Goal: Entertainment & Leisure: Consume media (video, audio)

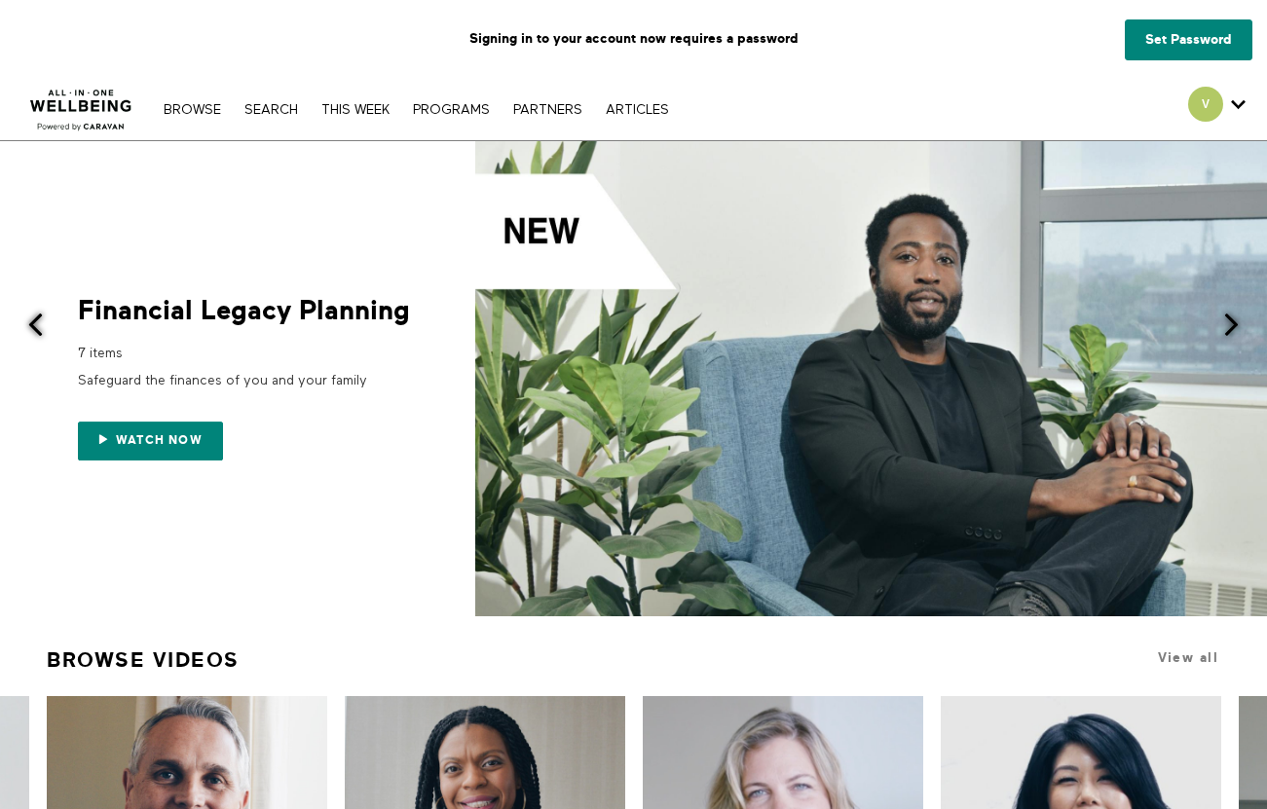
scroll to position [3177, 0]
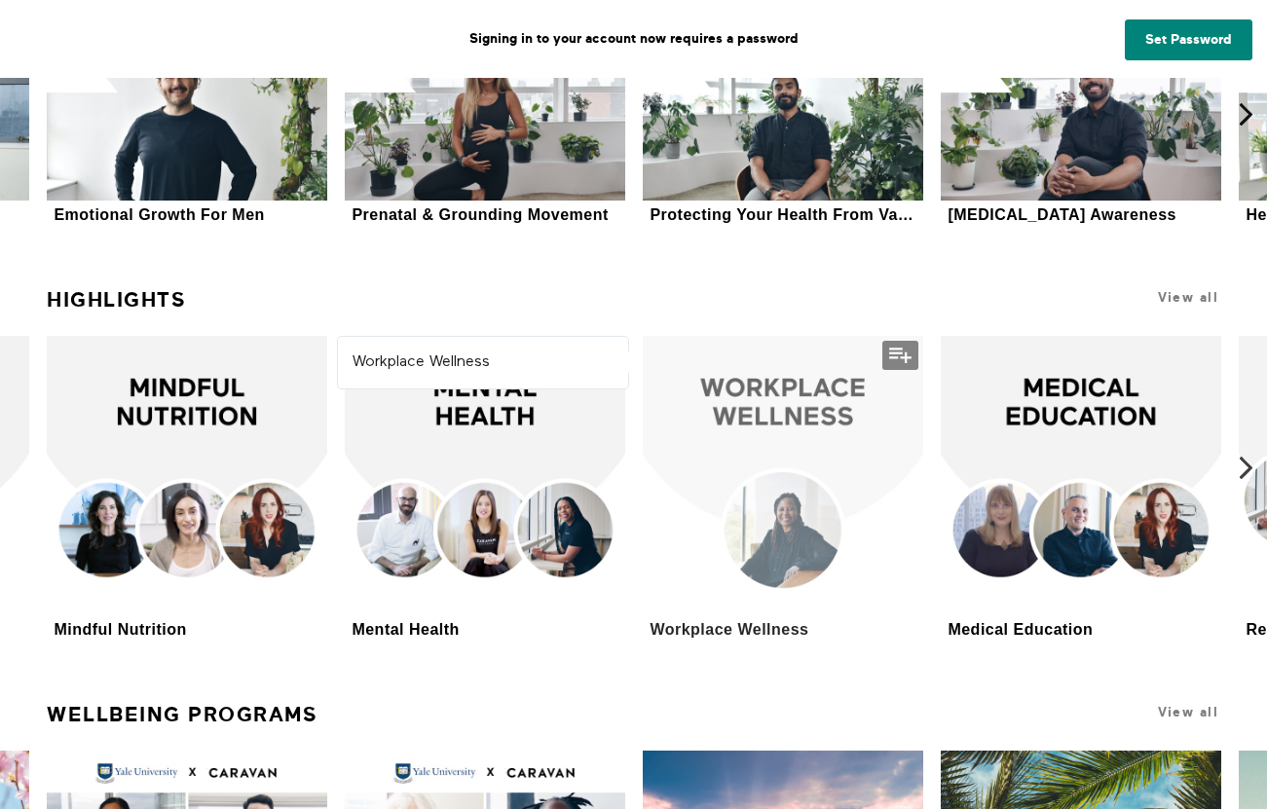
click at [781, 594] on div at bounding box center [783, 476] width 281 height 281
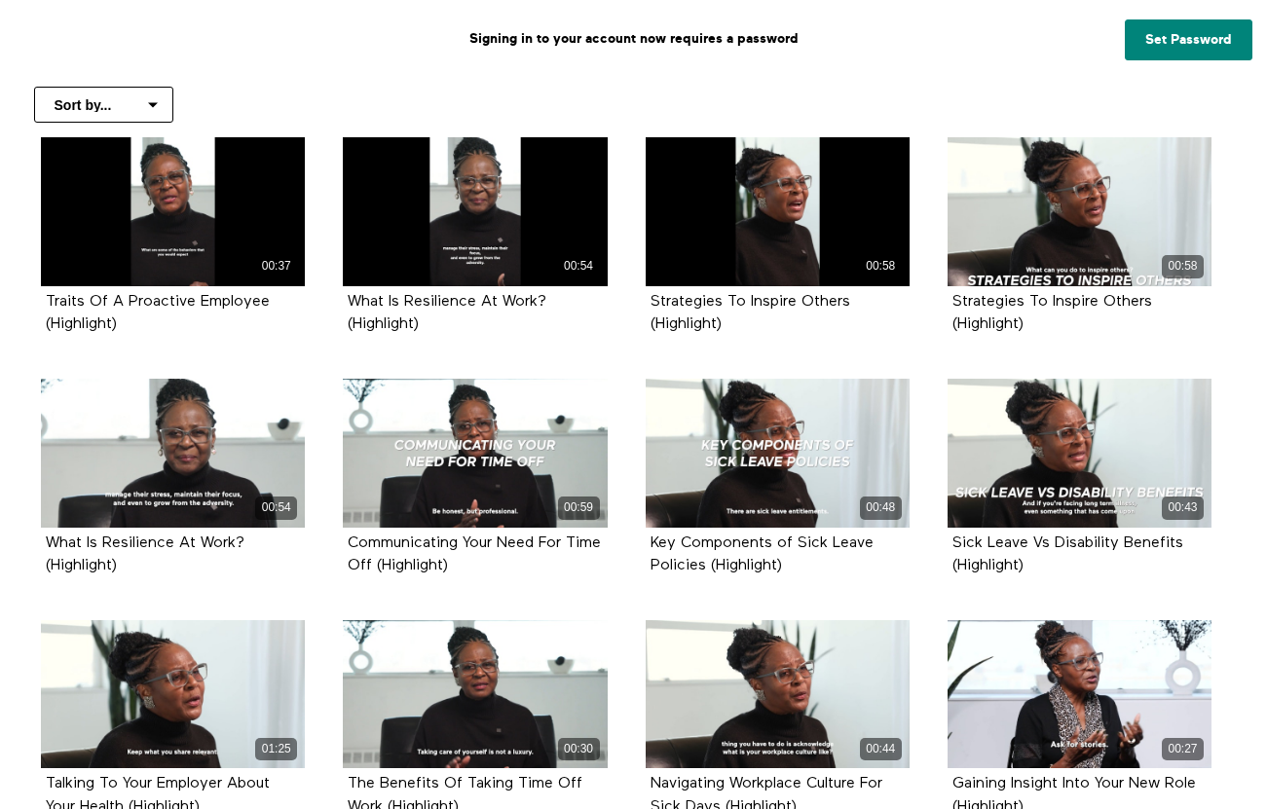
scroll to position [445, 0]
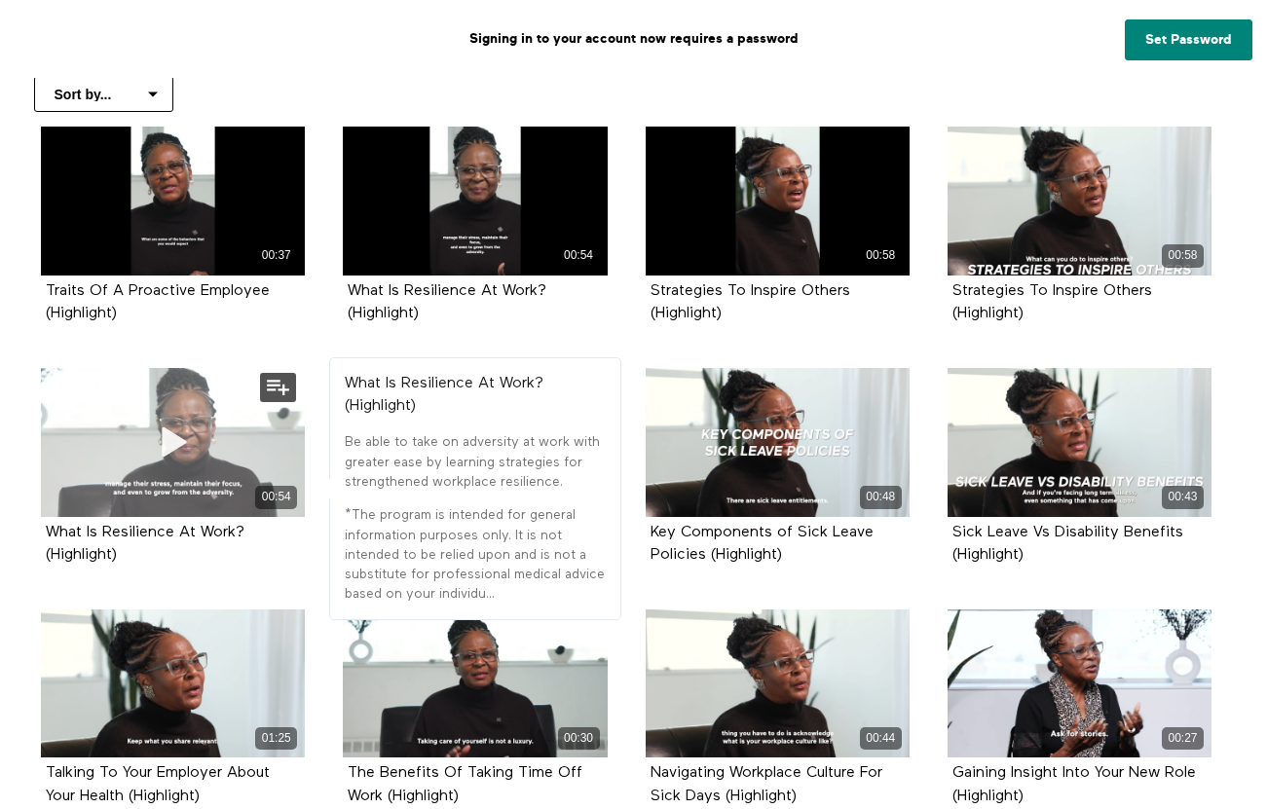
click at [105, 449] on div "00:54" at bounding box center [173, 442] width 264 height 149
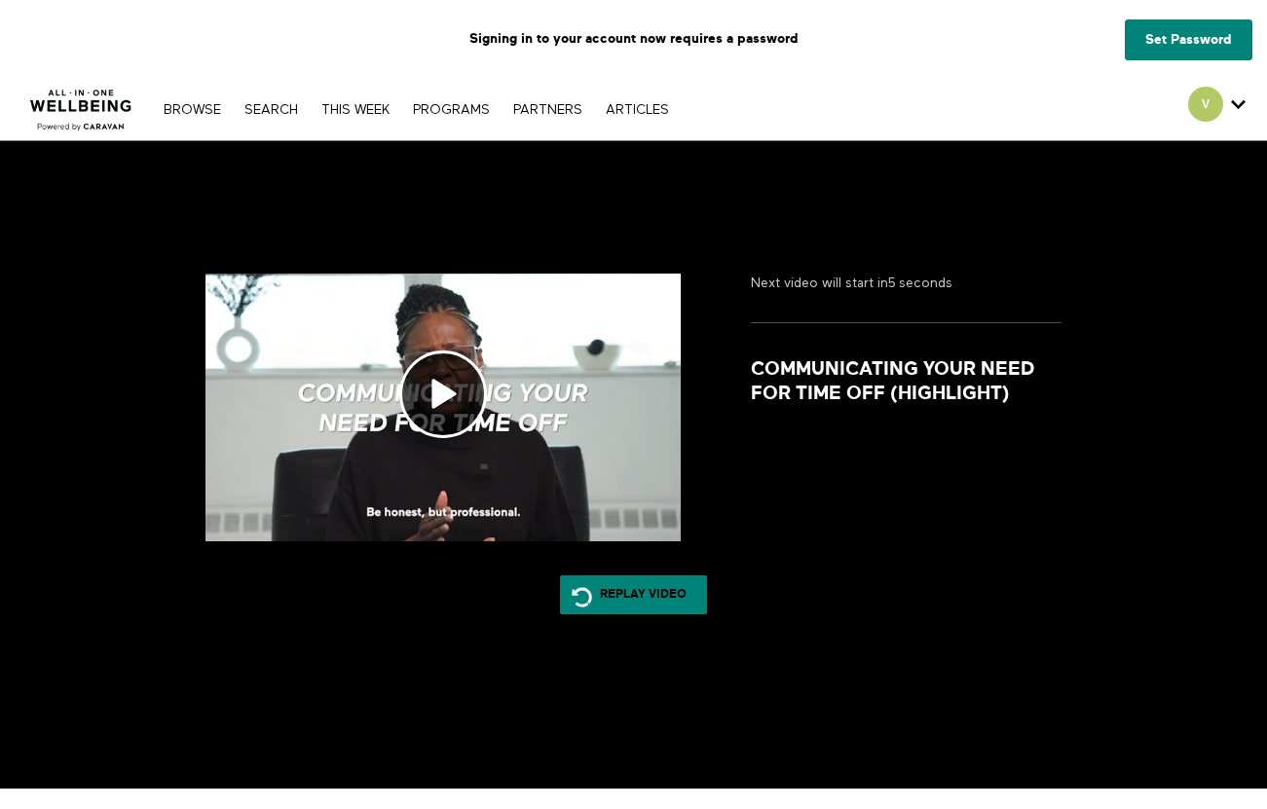
click at [468, 101] on div "Browse Search THIS WEEK PROGRAMS PARTNERS ARTICLES Account settings Manage Subs…" at bounding box center [416, 109] width 524 height 16
click at [468, 103] on link "PROGRAMS" at bounding box center [451, 110] width 96 height 14
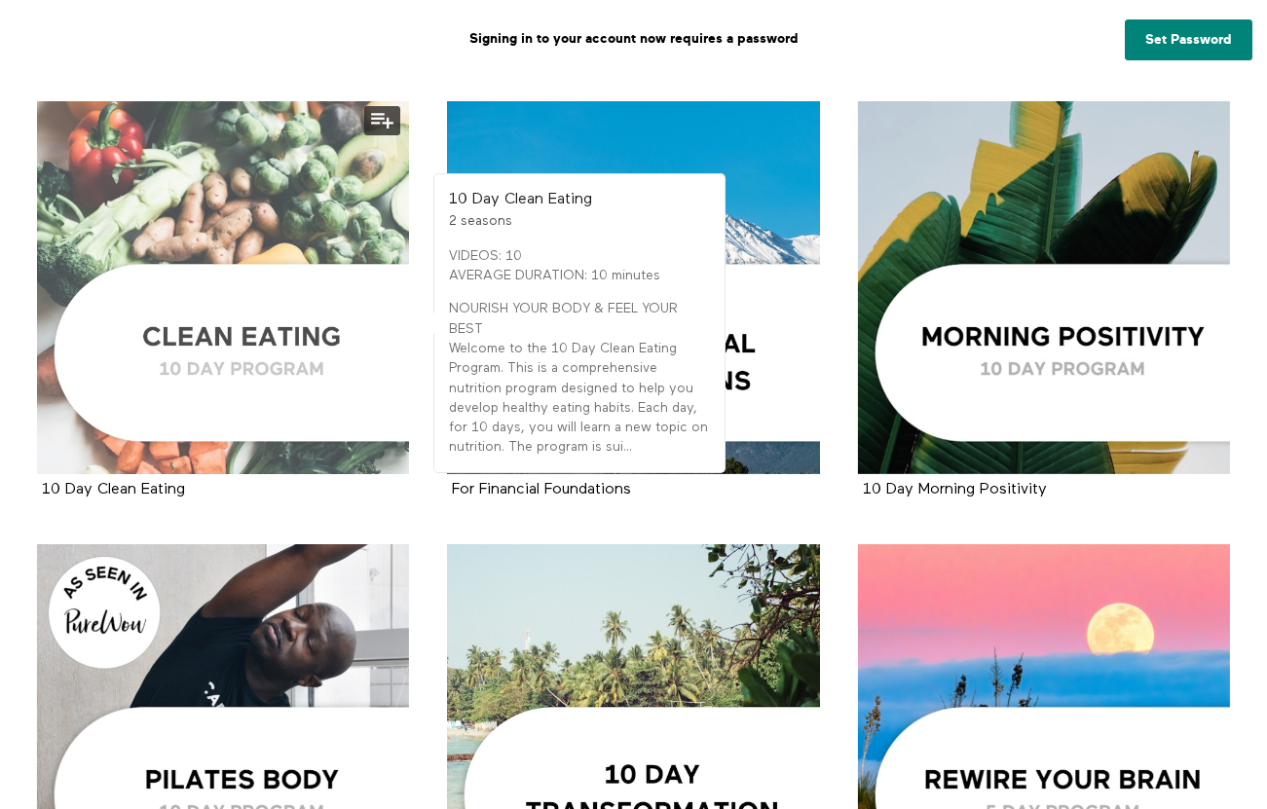
scroll to position [2635, 0]
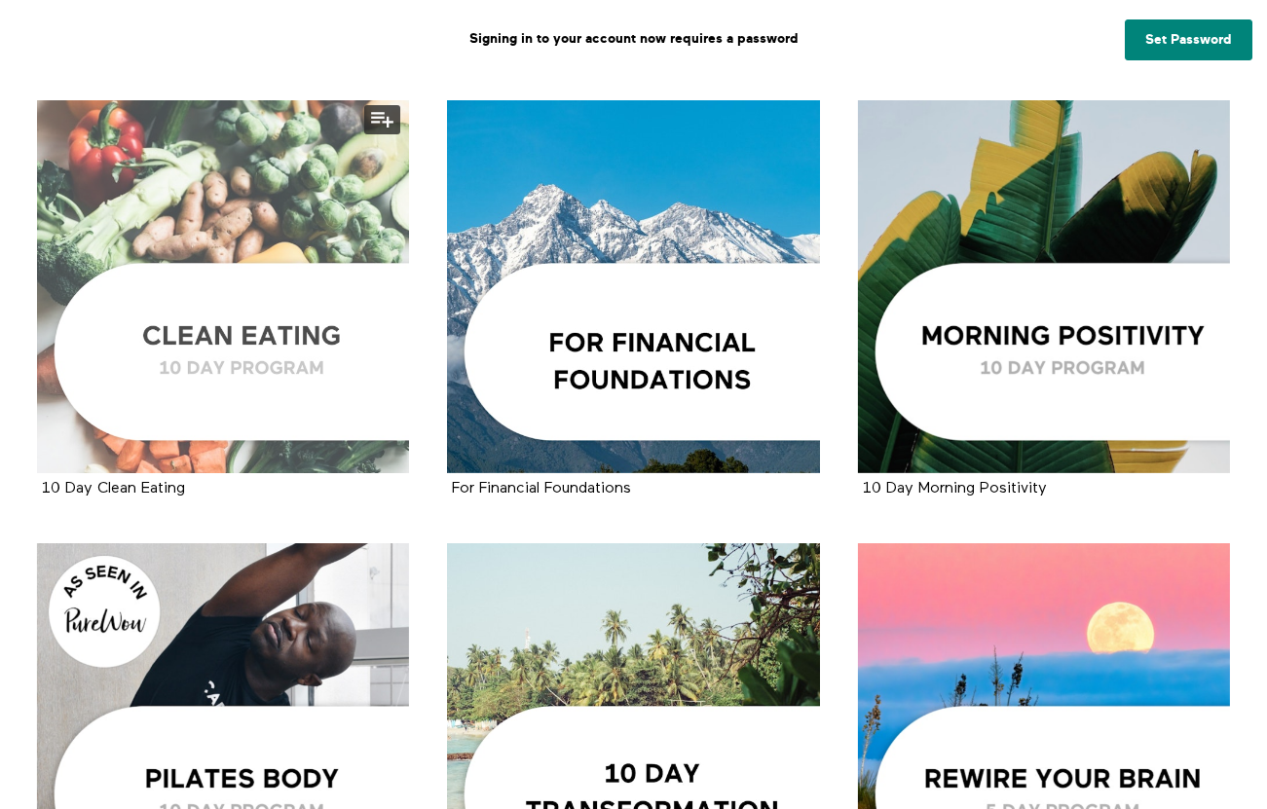
click at [252, 389] on div at bounding box center [223, 286] width 373 height 373
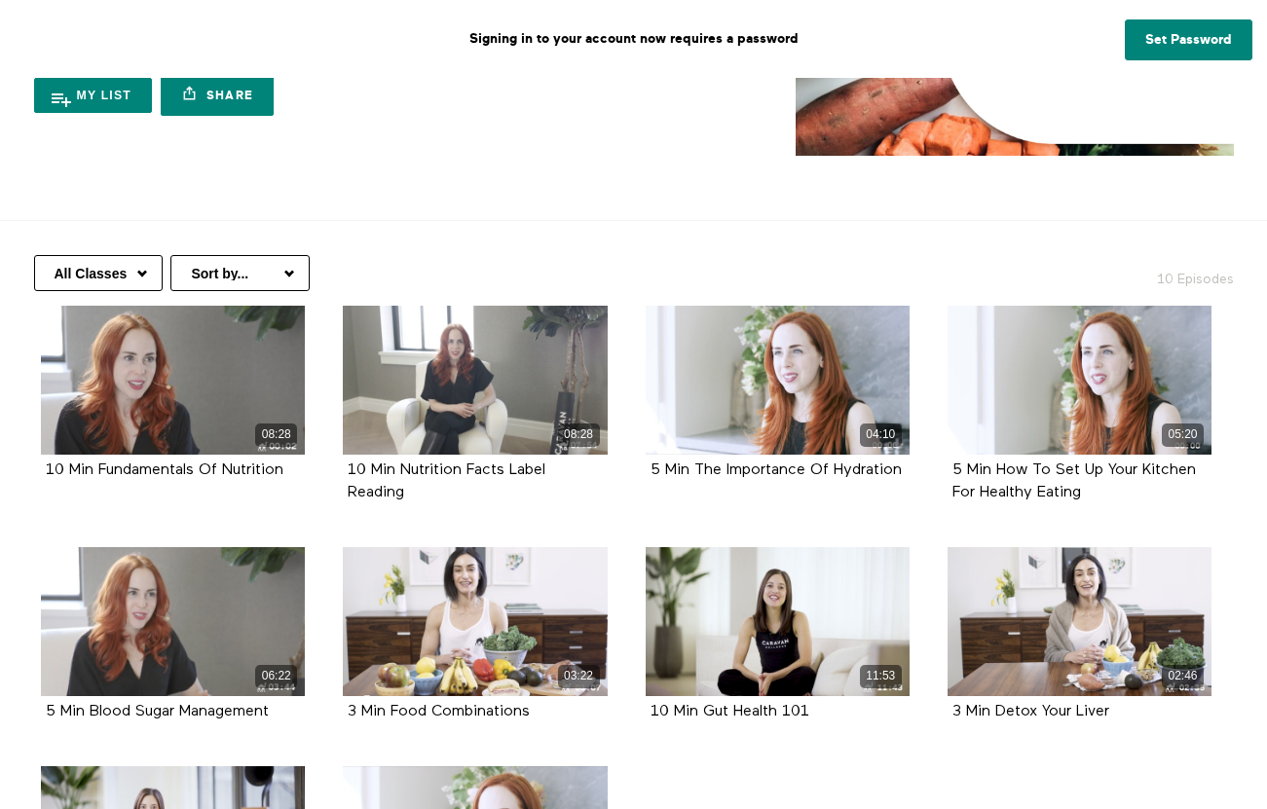
scroll to position [293, 0]
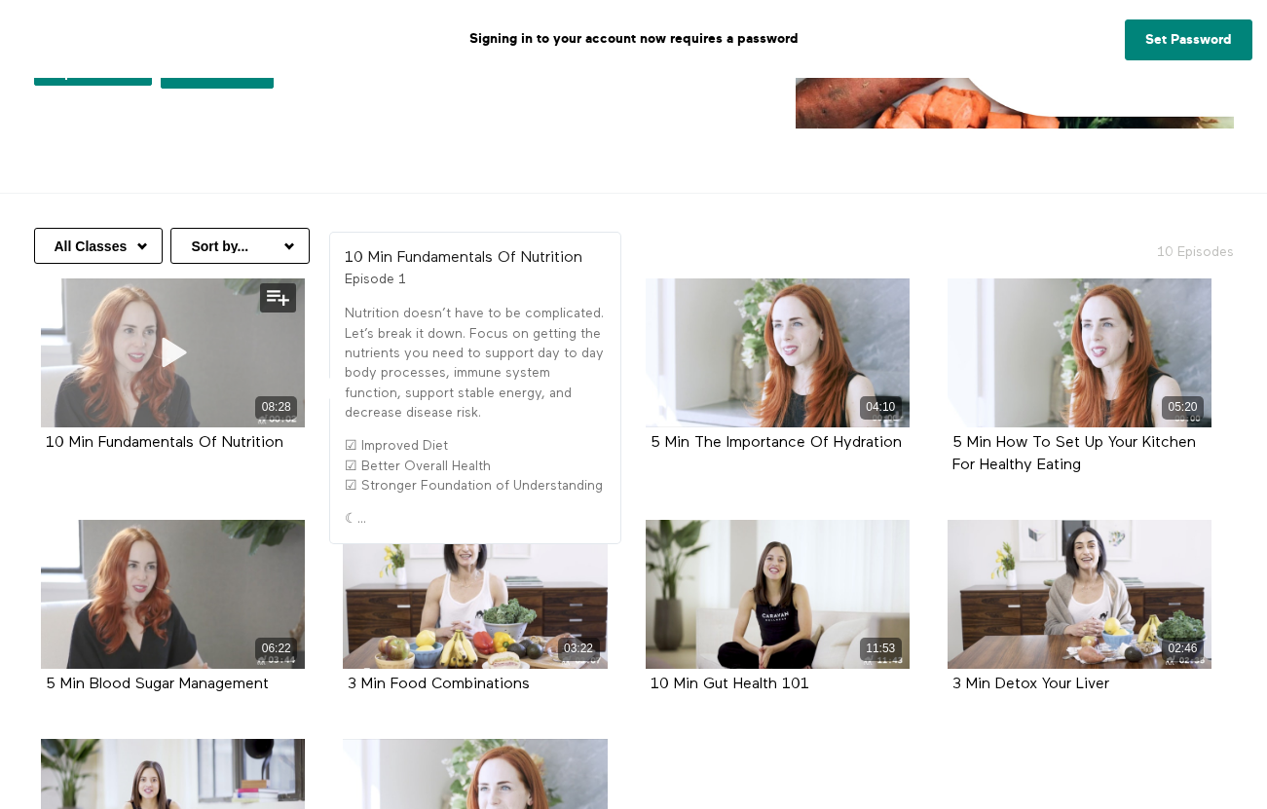
click at [151, 369] on span at bounding box center [173, 352] width 58 height 58
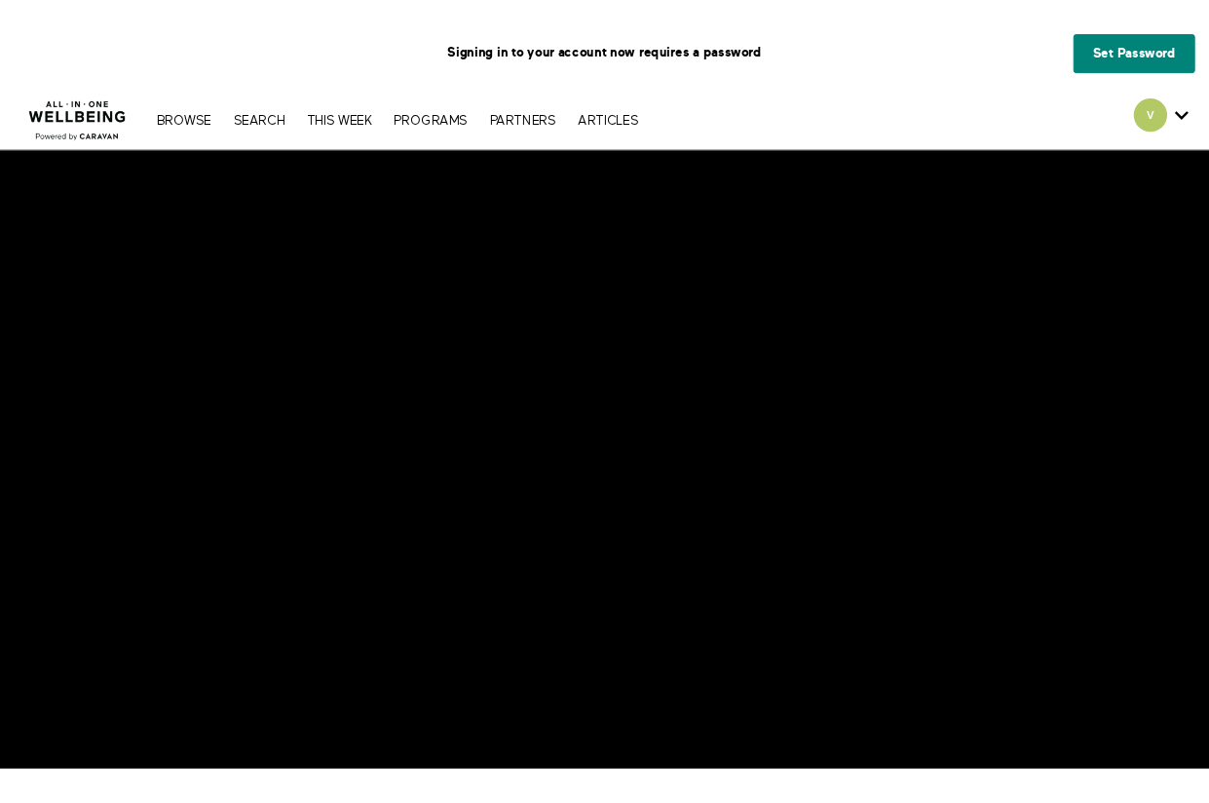
scroll to position [1, 0]
